Goal: Transaction & Acquisition: Purchase product/service

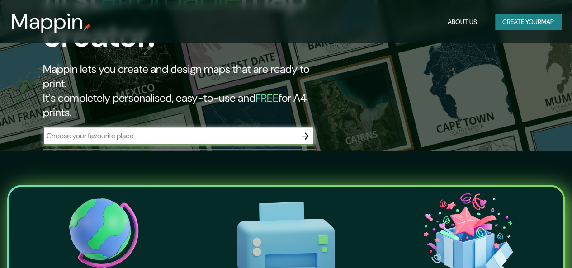
scroll to position [113, 0]
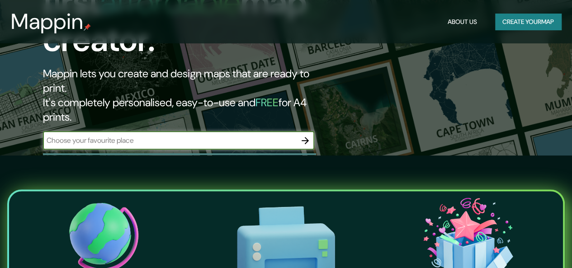
click at [123, 135] on input "text" at bounding box center [169, 140] width 253 height 10
type input "[GEOGRAPHIC_DATA]"
click at [309, 137] on icon "button" at bounding box center [305, 140] width 7 height 7
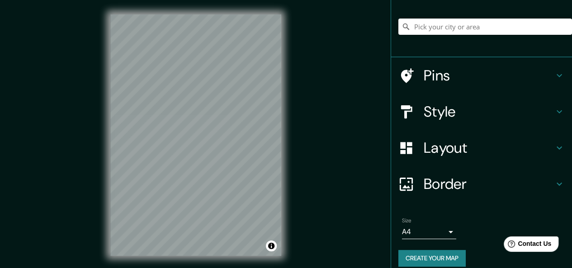
scroll to position [77, 0]
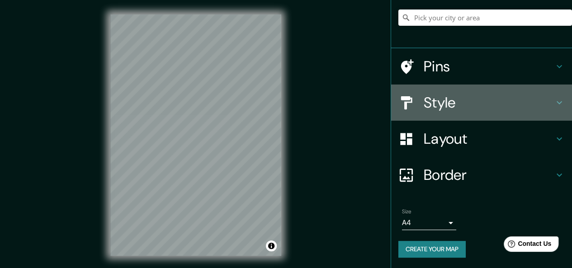
click at [468, 104] on h4 "Style" at bounding box center [489, 103] width 130 height 18
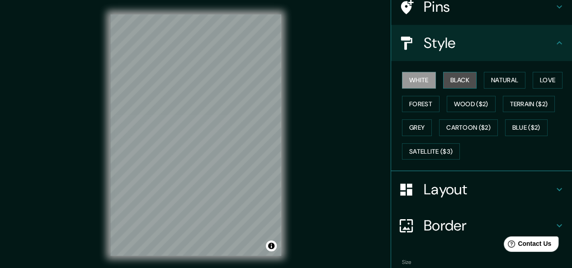
click at [454, 83] on button "Black" at bounding box center [460, 80] width 34 height 17
click at [405, 81] on button "White" at bounding box center [419, 80] width 34 height 17
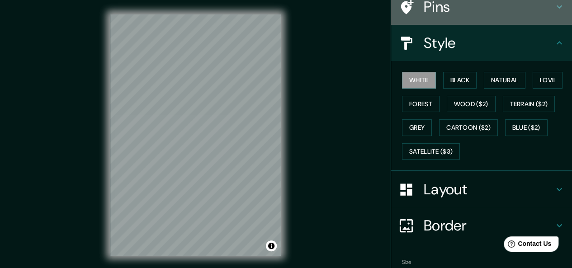
click at [481, 15] on h4 "Pins" at bounding box center [489, 7] width 130 height 18
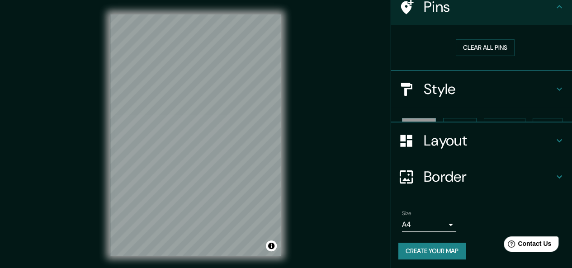
scroll to position [63, 0]
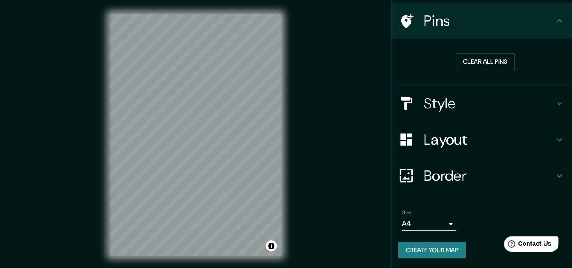
click at [506, 134] on h4 "Layout" at bounding box center [489, 140] width 130 height 18
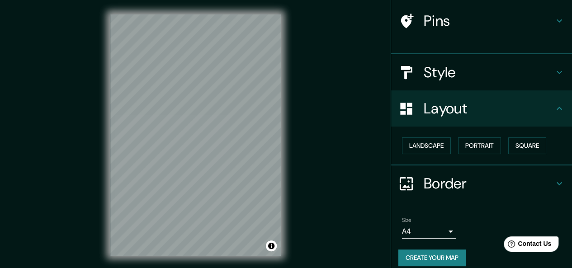
scroll to position [56, 0]
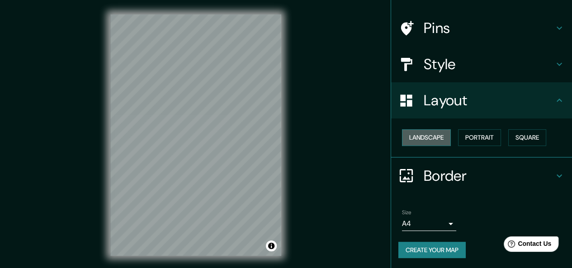
click at [441, 137] on button "Landscape" at bounding box center [426, 137] width 49 height 17
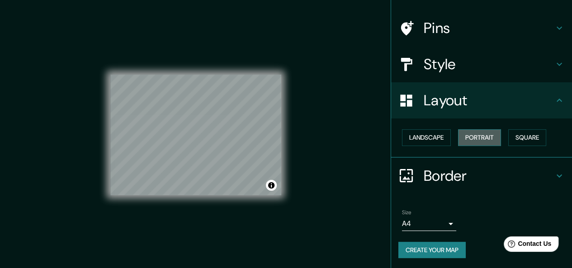
click at [495, 140] on button "Portrait" at bounding box center [479, 137] width 43 height 17
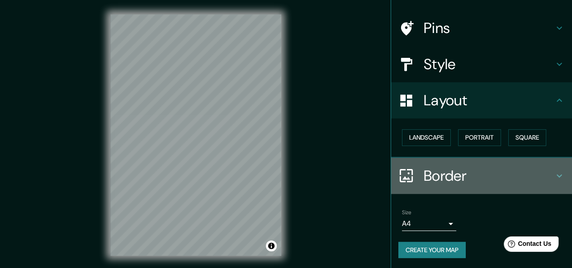
click at [445, 177] on h4 "Border" at bounding box center [489, 176] width 130 height 18
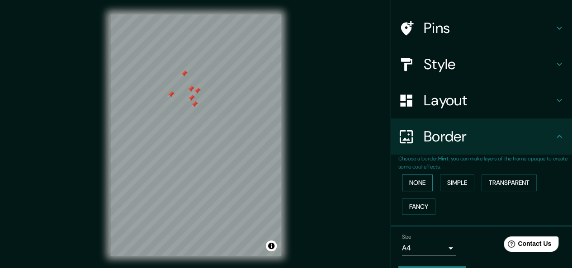
click at [410, 189] on button "None" at bounding box center [417, 183] width 31 height 17
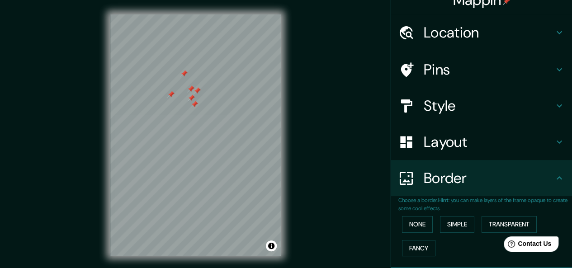
scroll to position [0, 0]
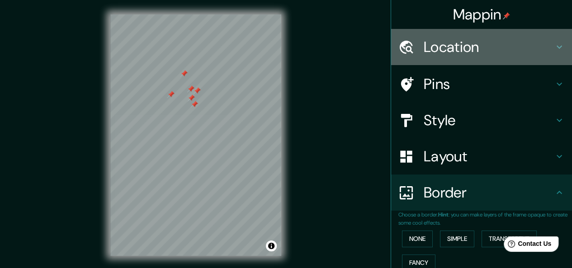
click at [505, 44] on h4 "Location" at bounding box center [489, 47] width 130 height 18
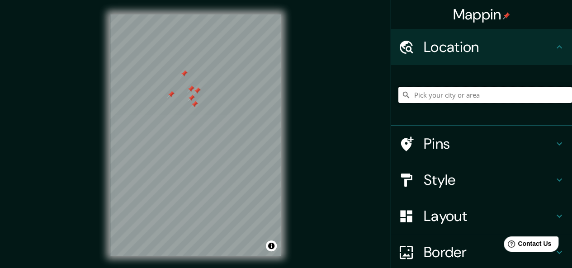
click at [463, 95] on input "Pick your city or area" at bounding box center [486, 95] width 174 height 16
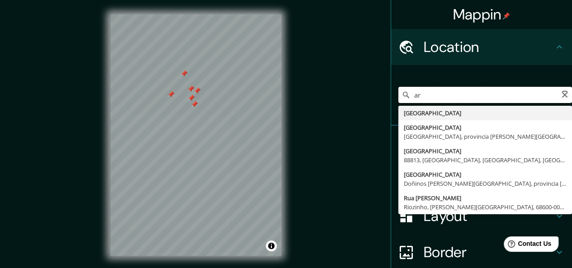
type input "a"
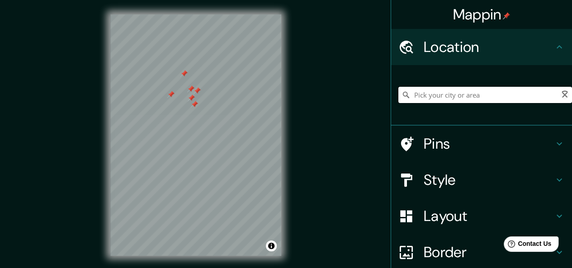
type input "n"
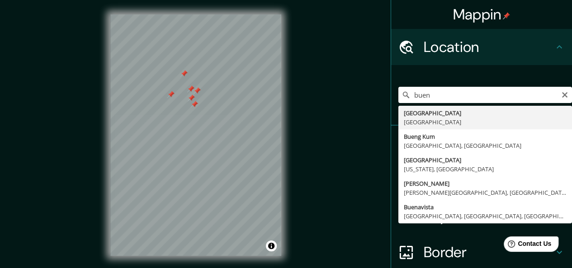
type input "[GEOGRAPHIC_DATA], [GEOGRAPHIC_DATA]"
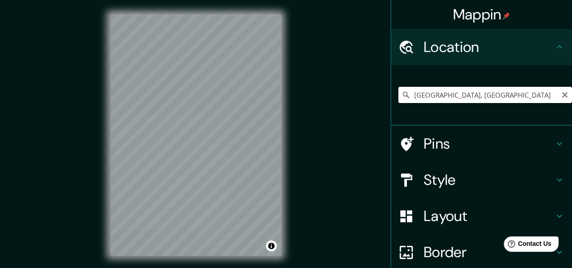
drag, startPoint x: 447, startPoint y: 96, endPoint x: 444, endPoint y: 92, distance: 5.1
click at [444, 92] on input "[GEOGRAPHIC_DATA], [GEOGRAPHIC_DATA]" at bounding box center [486, 95] width 174 height 16
click at [562, 94] on icon "Clear" at bounding box center [564, 94] width 5 height 5
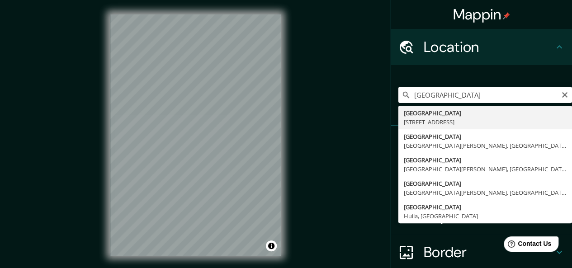
type input "[STREET_ADDRESS]"
